Goal: Communication & Community: Ask a question

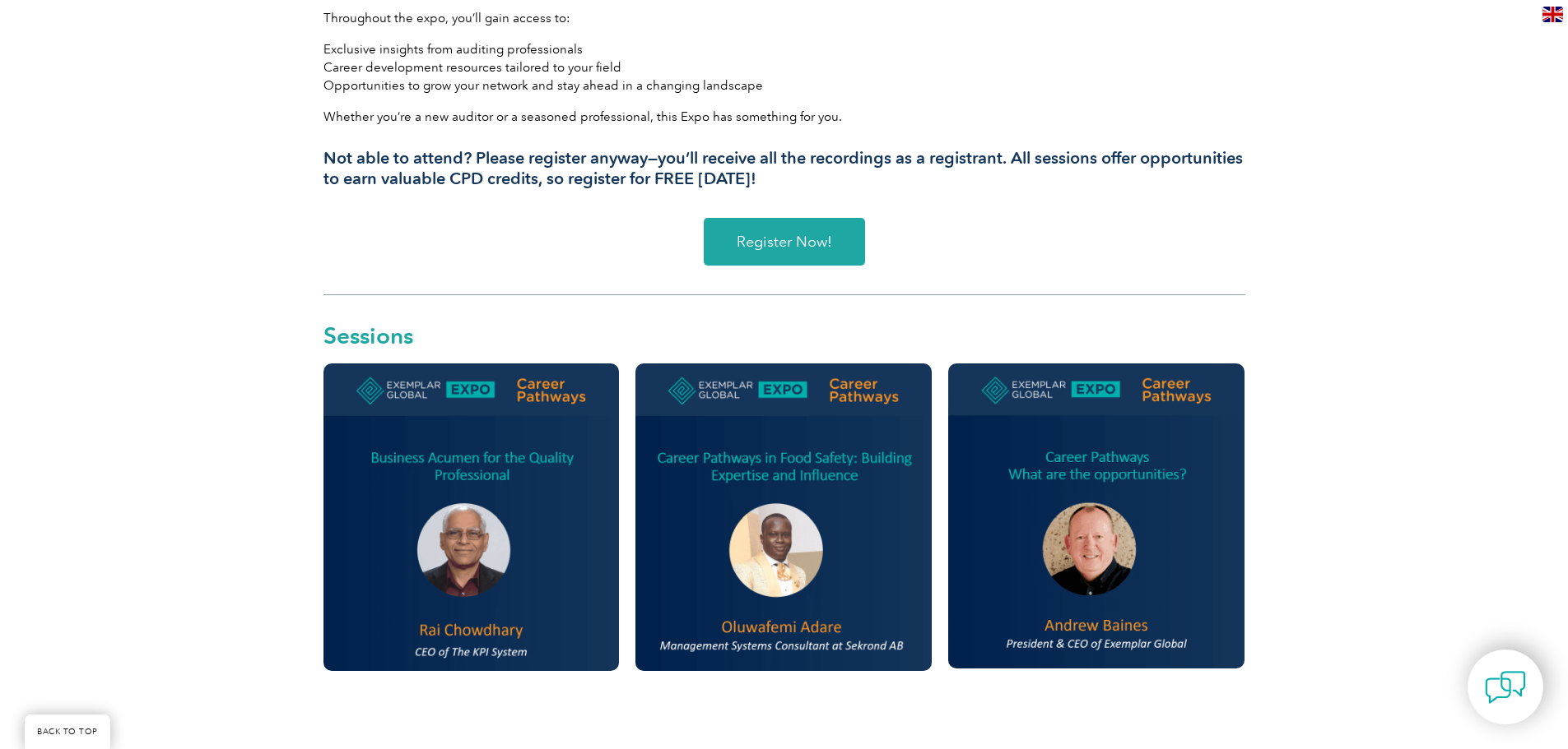
scroll to position [247, 0]
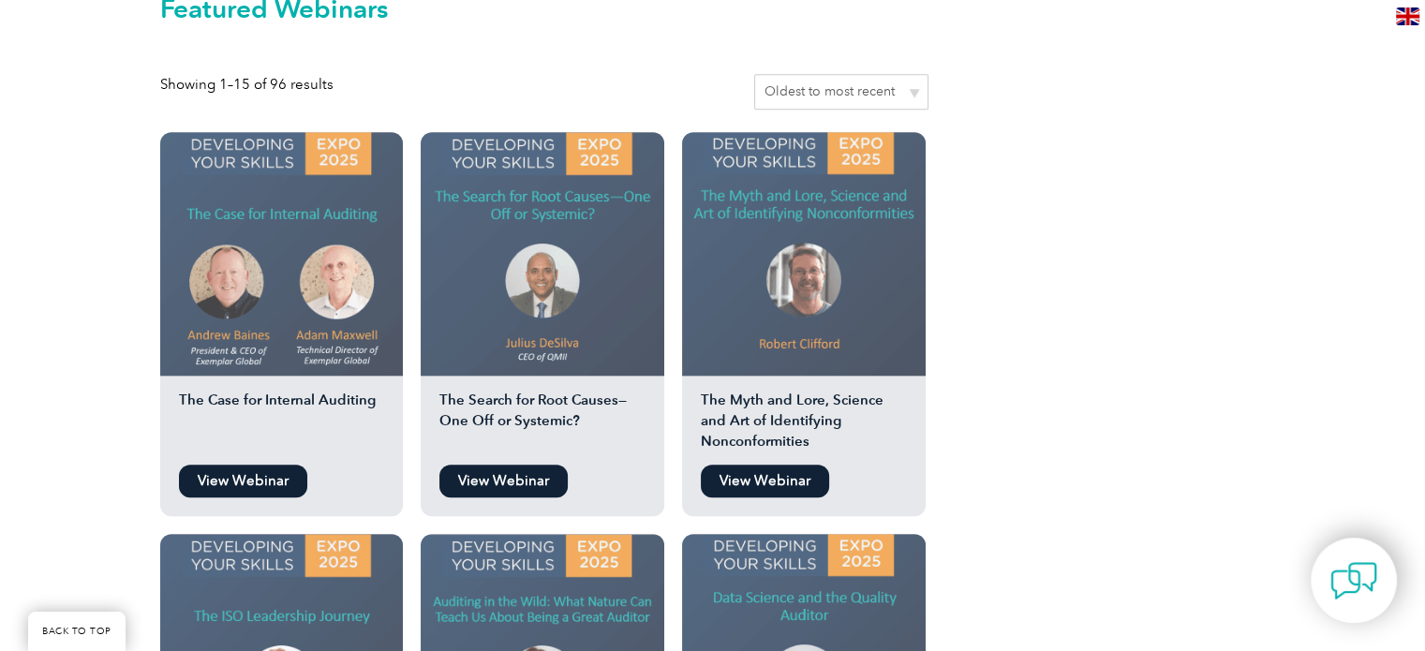
scroll to position [1105, 0]
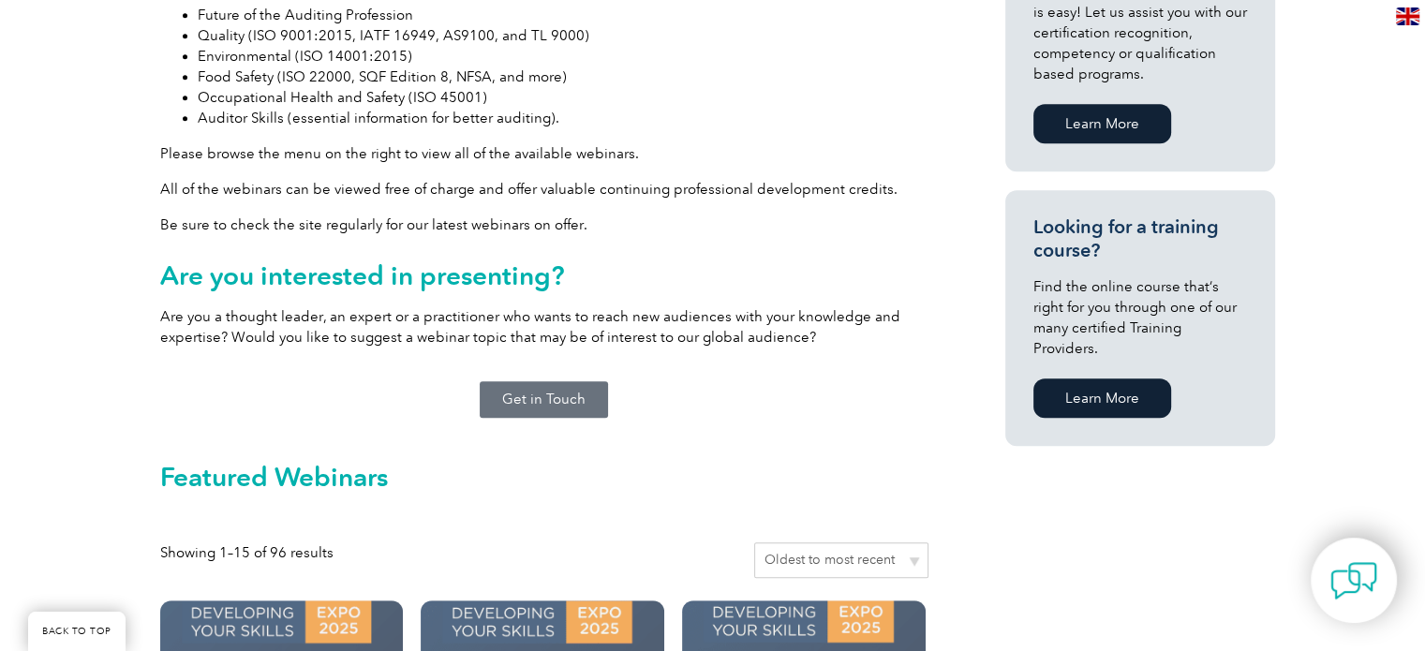
click at [899, 542] on select "Sort by popularity Sort by average rating Sort by latest Sort by price: low to …" at bounding box center [841, 560] width 174 height 36
select select "popularity"
click at [757, 542] on select "Sort by popularity Sort by average rating Sort by latest Sort by price: low to …" at bounding box center [841, 560] width 174 height 36
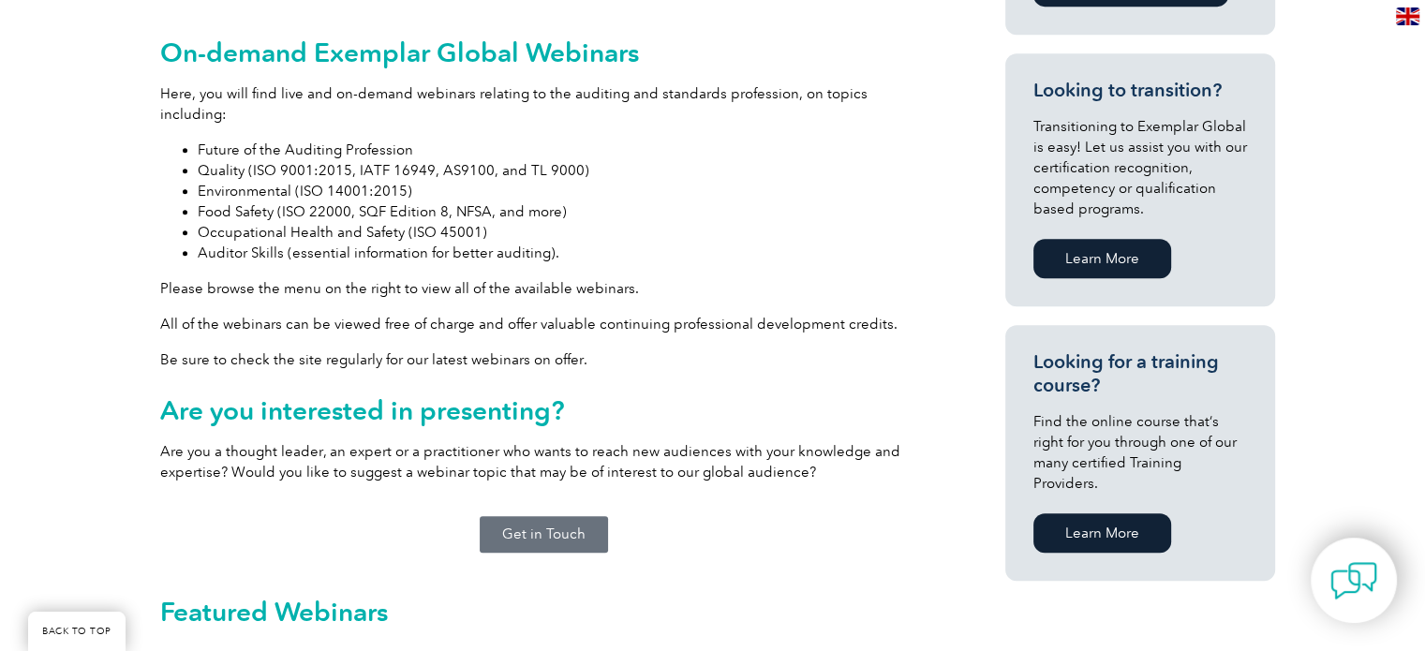
scroll to position [1218, 0]
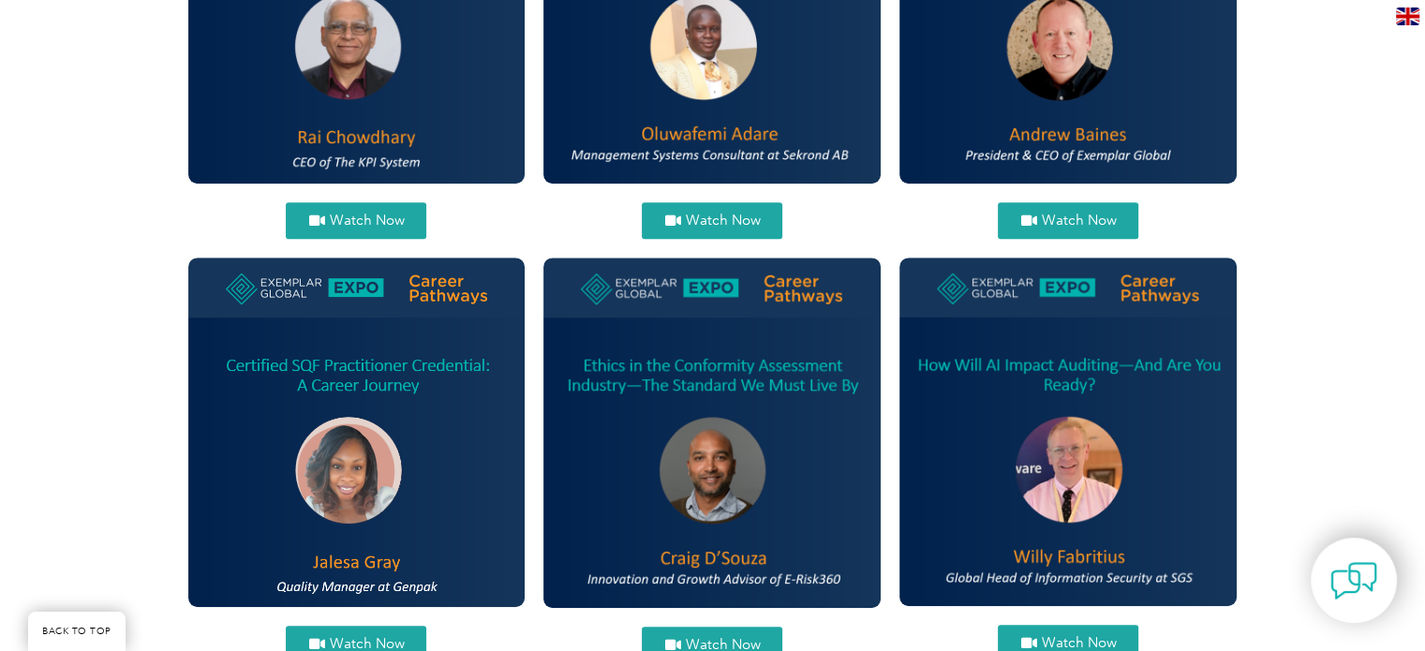
scroll to position [749, 0]
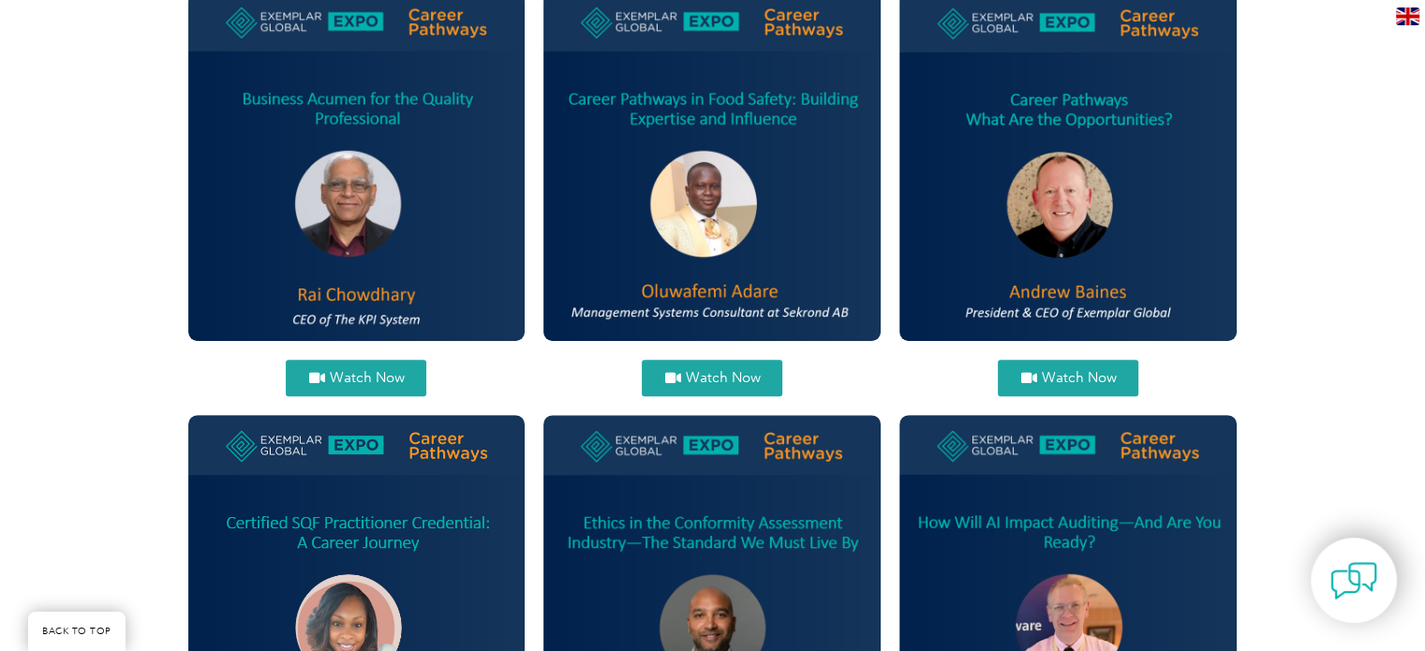
click at [363, 384] on span "Watch Now" at bounding box center [366, 378] width 75 height 14
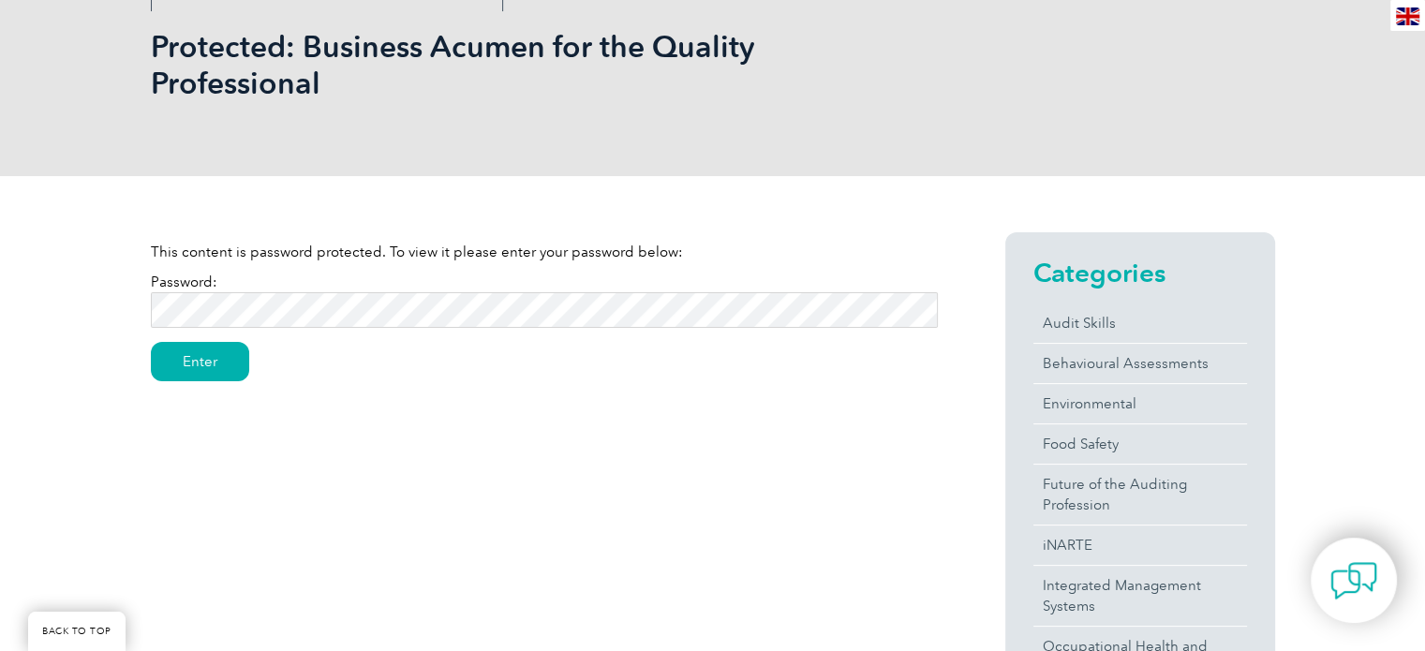
click at [0, 202] on div "This content is password protected. To view it please enter your password below…" at bounding box center [712, 573] width 1425 height 795
click at [0, 215] on div "This content is password protected. To view it please enter your password below…" at bounding box center [712, 573] width 1425 height 795
click at [552, 289] on p "Password: Enter" at bounding box center [544, 305] width 787 height 66
click at [214, 351] on input "Enter" at bounding box center [200, 361] width 98 height 39
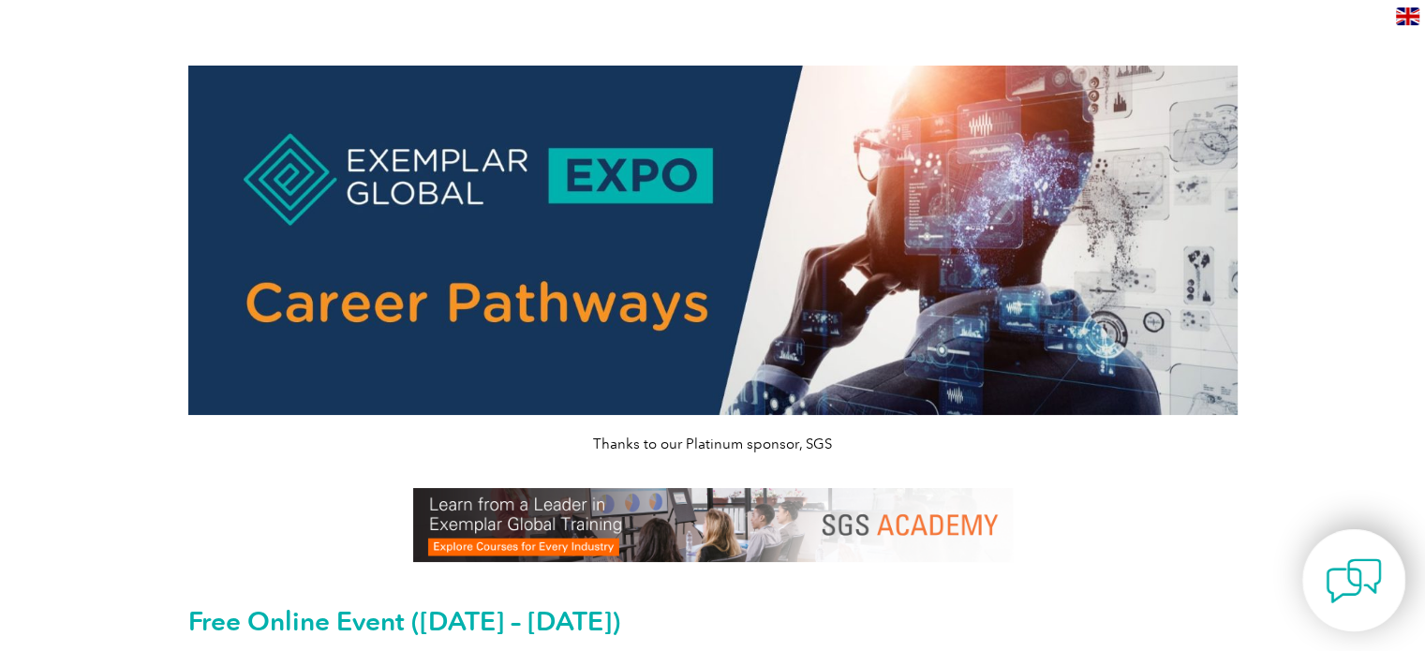
click at [1381, 569] on img at bounding box center [1354, 581] width 56 height 56
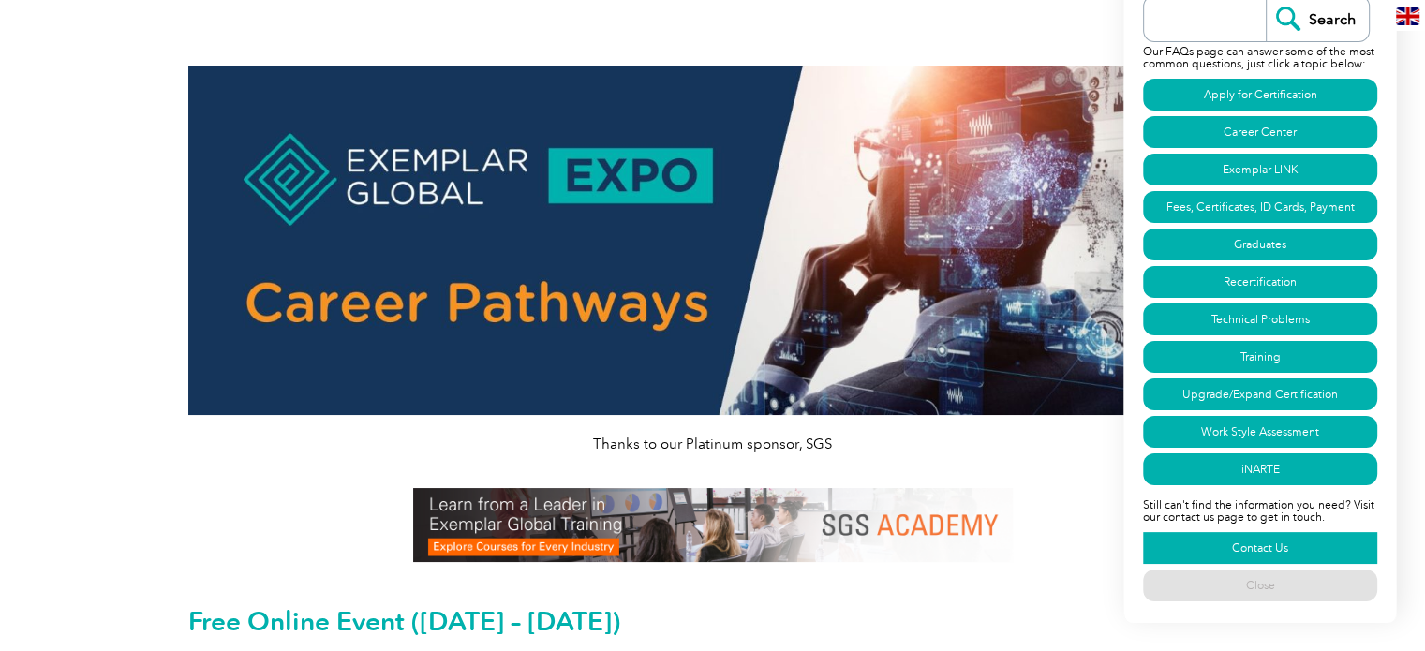
click at [1326, 546] on link "Contact Us" at bounding box center [1260, 548] width 234 height 32
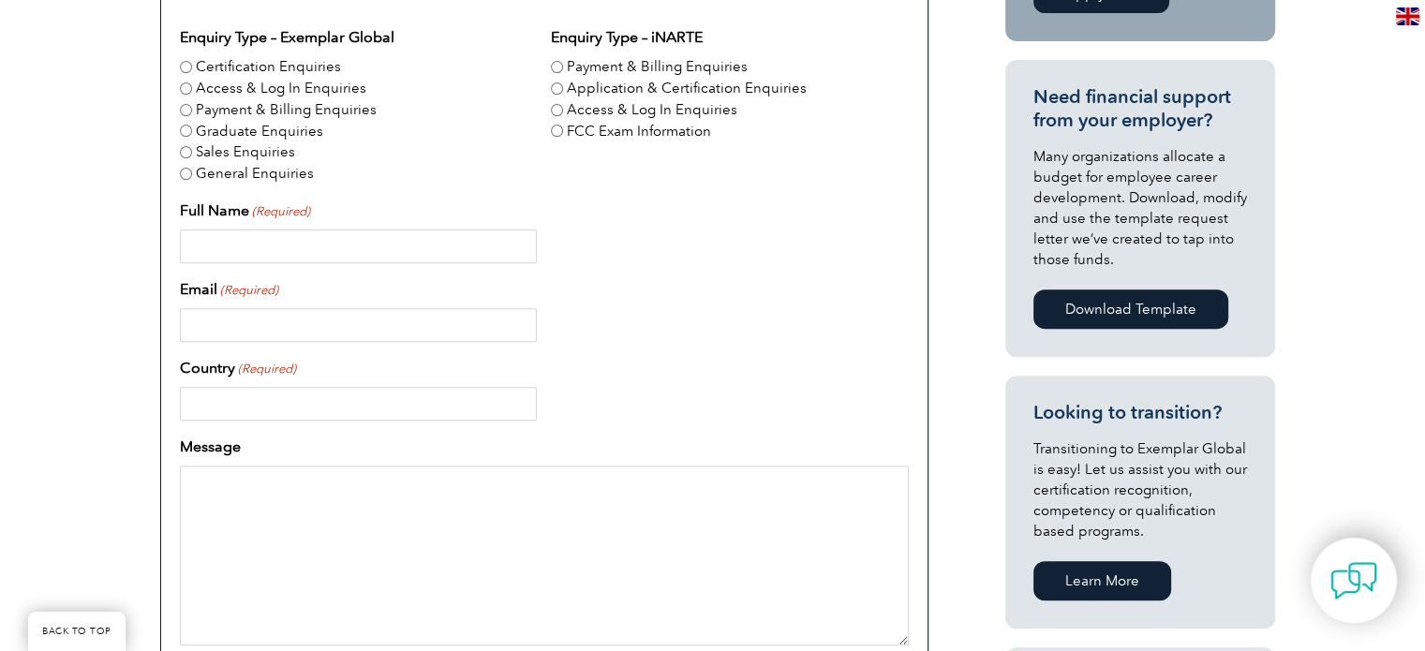
scroll to position [656, 0]
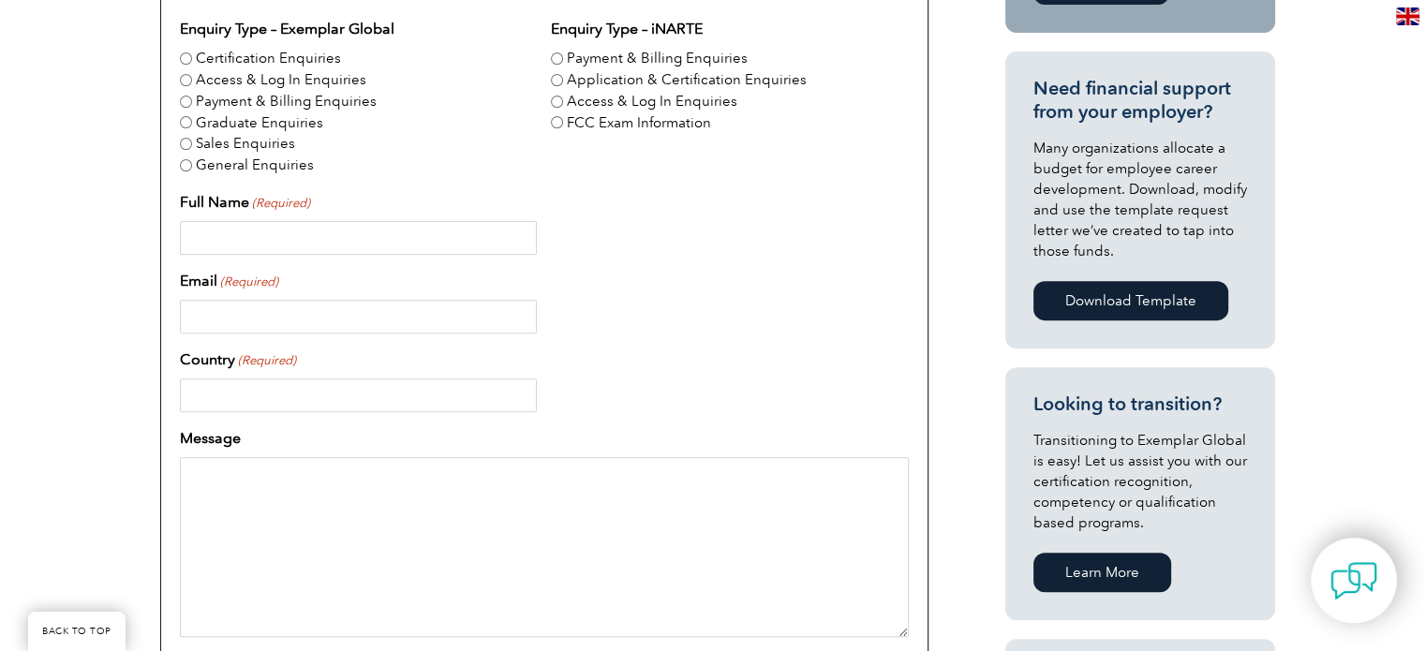
click at [431, 237] on input "Full Name (Required)" at bounding box center [358, 238] width 357 height 34
type input "[PERSON_NAME] [PERSON_NAME]"
type input "qa@vanhomes.com.au"
type input "Australia"
type input "0490431170"
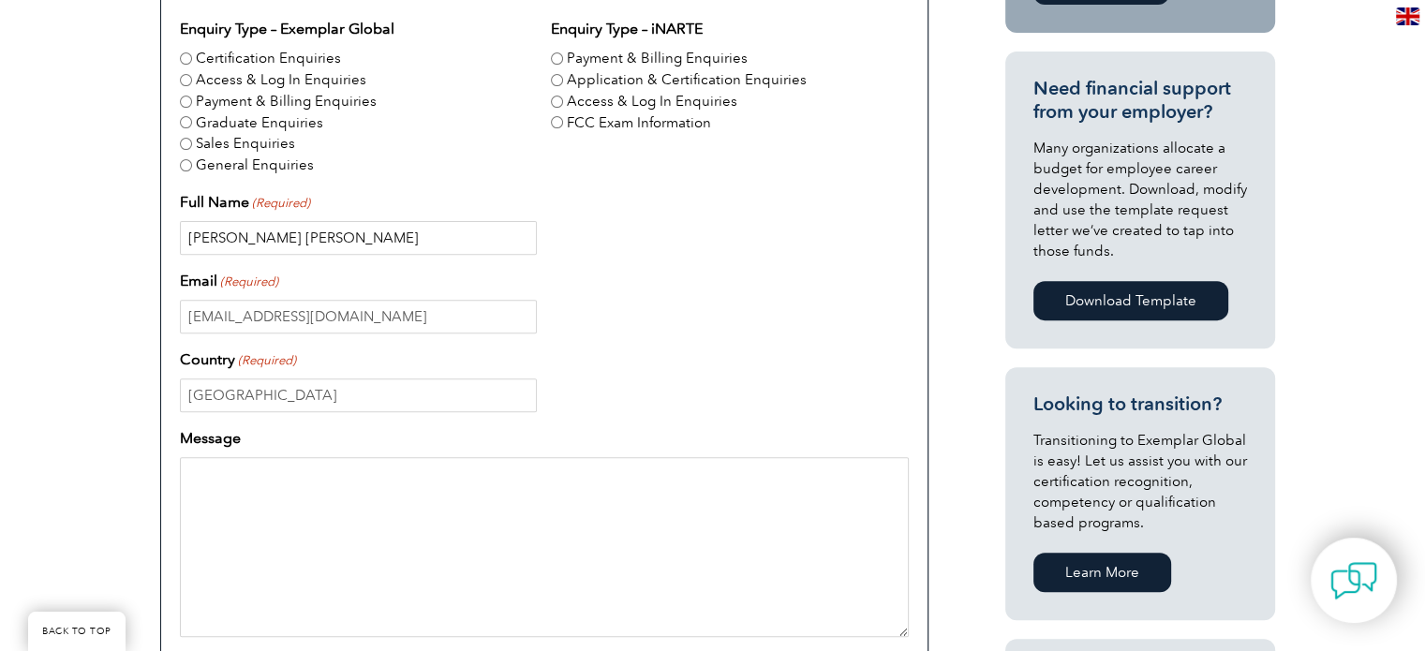
drag, startPoint x: 309, startPoint y: 239, endPoint x: 225, endPoint y: 231, distance: 84.6
click at [225, 231] on input "Scott David Edwin Hickman" at bounding box center [358, 238] width 357 height 34
type input "Scott Hickman"
click at [311, 475] on textarea "Message" at bounding box center [544, 547] width 729 height 180
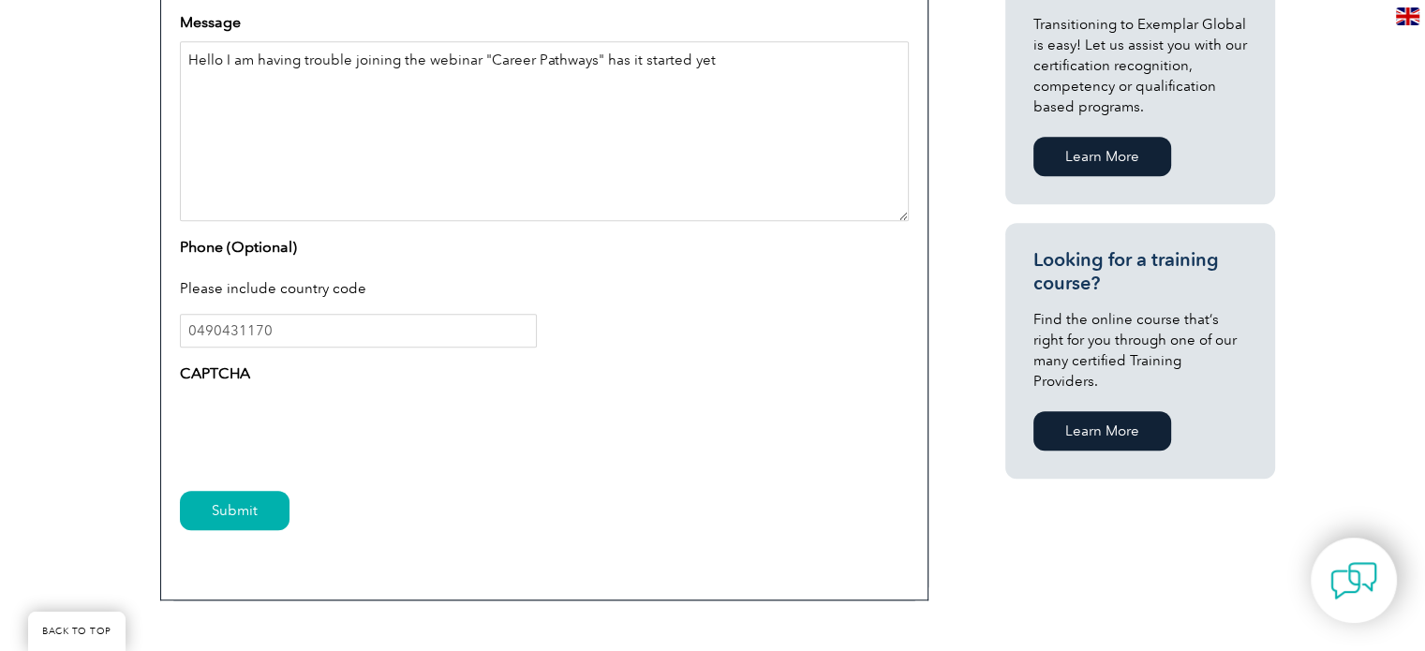
scroll to position [1124, 0]
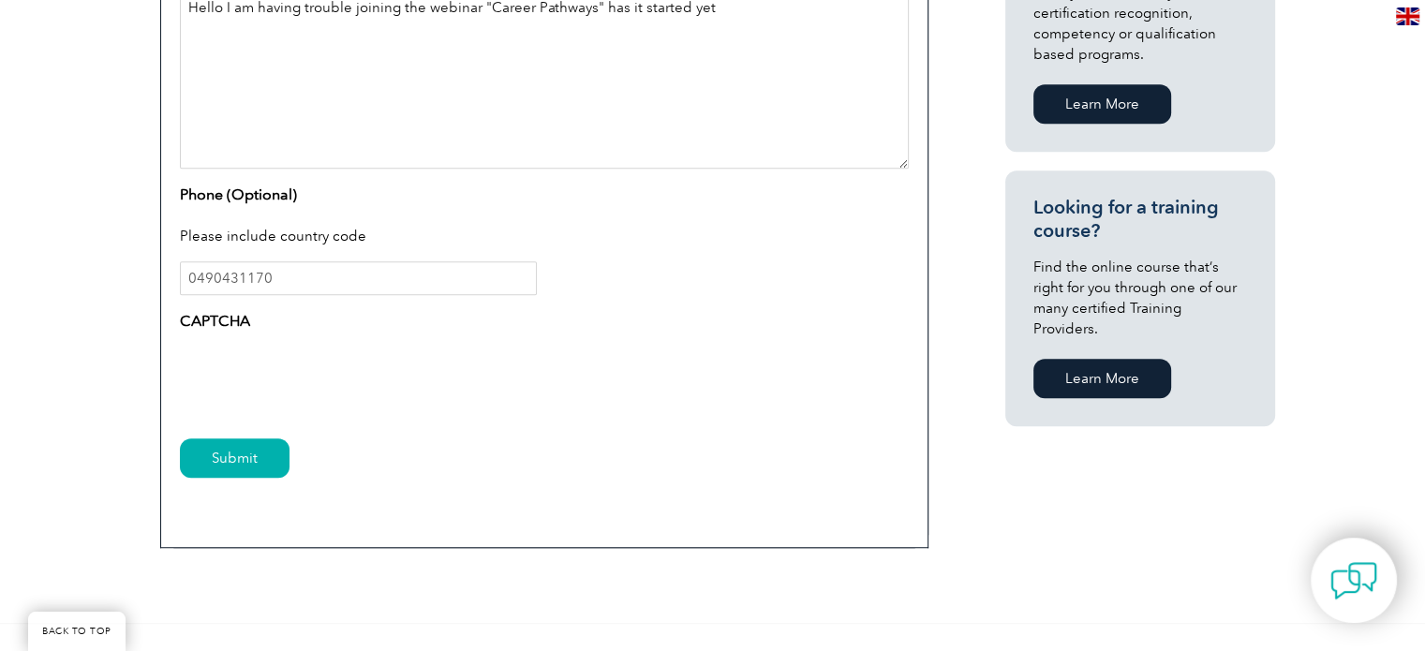
type textarea "Hello I am having trouble joining the webinar "Career Pathways" has it started …"
click at [182, 280] on input "0490431170" at bounding box center [358, 278] width 357 height 34
click at [214, 279] on input "610490431170" at bounding box center [358, 278] width 357 height 34
type input "61490431170"
drag, startPoint x: 285, startPoint y: 274, endPoint x: 57, endPoint y: 274, distance: 227.7
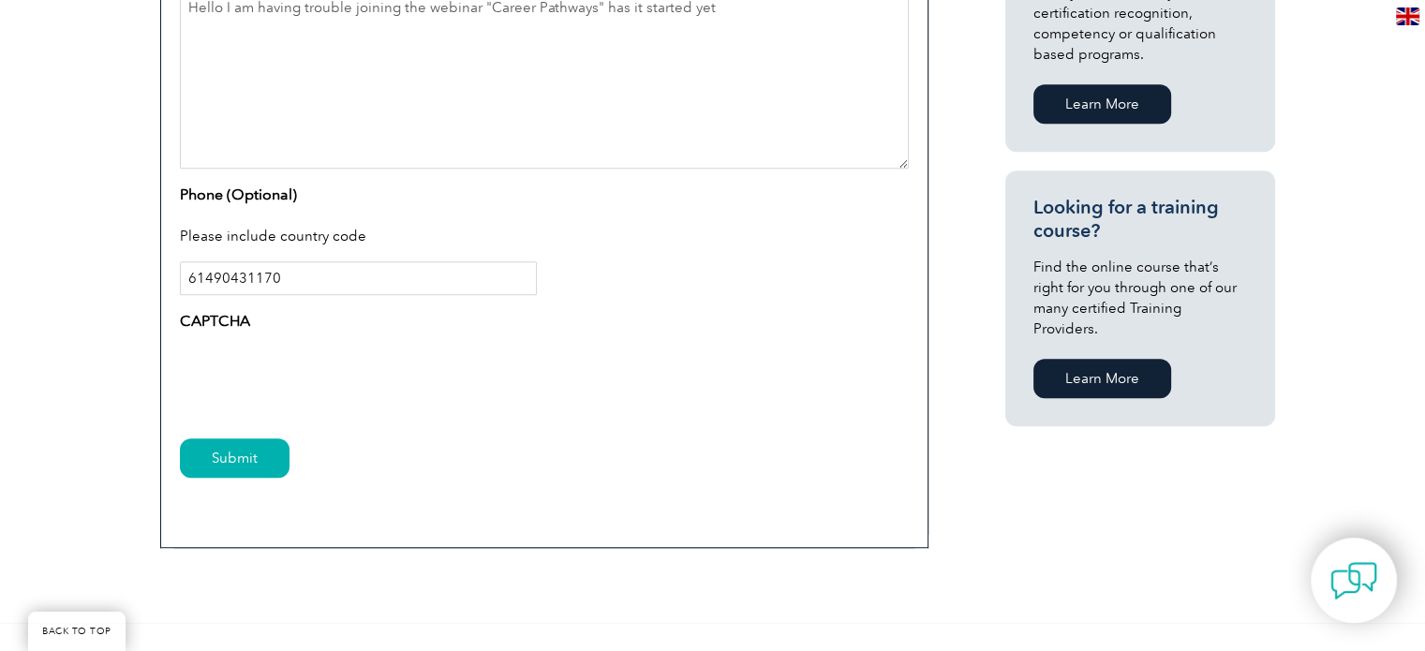
click at [272, 472] on input "Submit" at bounding box center [235, 457] width 110 height 39
